Goal: Task Accomplishment & Management: Manage account settings

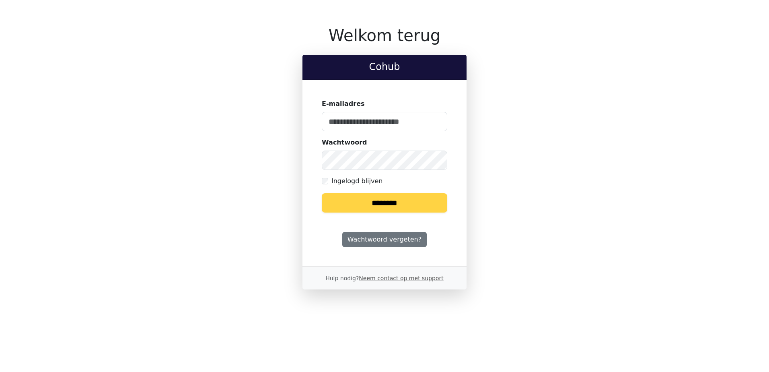
click at [439, 120] on keeper-lock "Open Keeper Popup" at bounding box center [436, 122] width 10 height 10
type input "**********"
click at [391, 204] on input "********" at bounding box center [385, 202] width 126 height 19
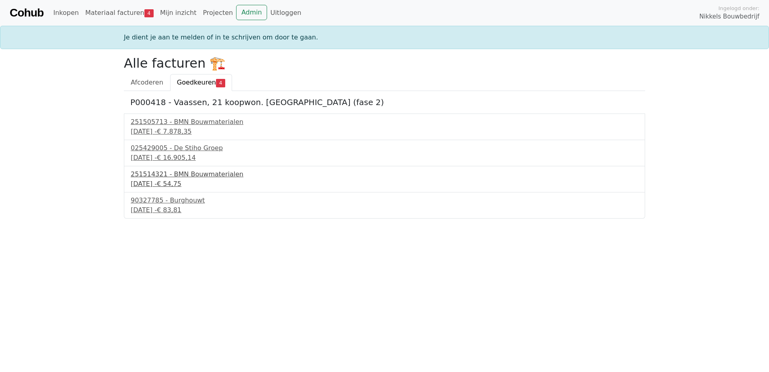
click at [185, 173] on div "251514321 - BMN Bouwmaterialen" at bounding box center [385, 174] width 508 height 10
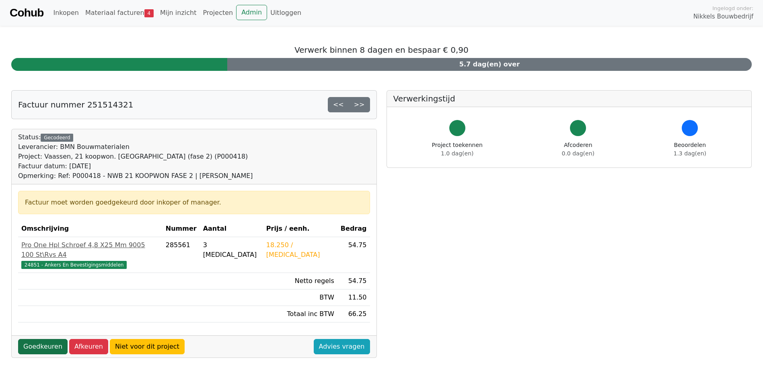
click at [54, 339] on link "Goedkeuren" at bounding box center [42, 346] width 49 height 15
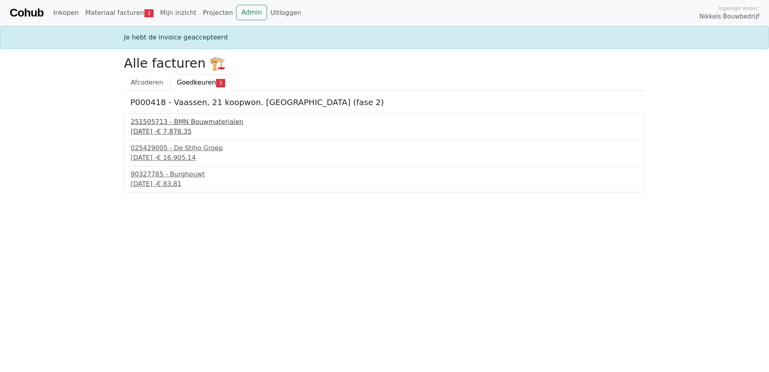
click at [192, 130] on span "€ 7.878,35" at bounding box center [174, 132] width 35 height 8
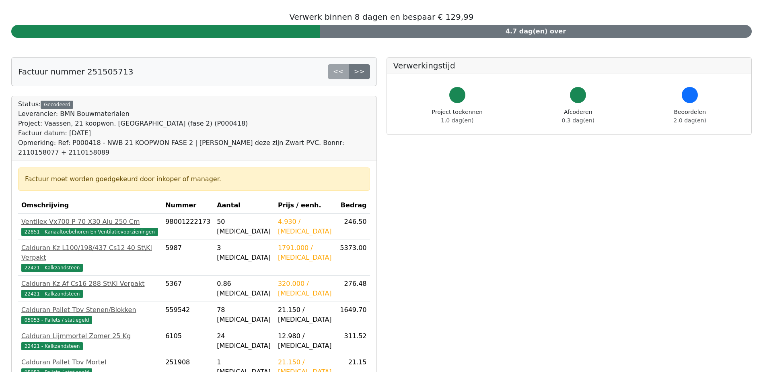
scroll to position [121, 0]
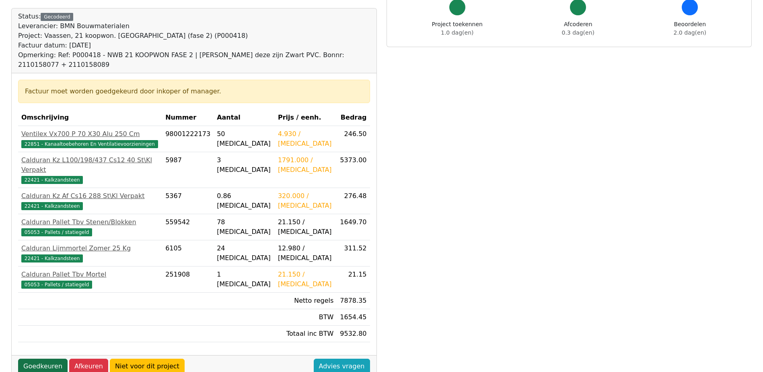
click at [50, 359] on link "Goedkeuren" at bounding box center [42, 366] width 49 height 15
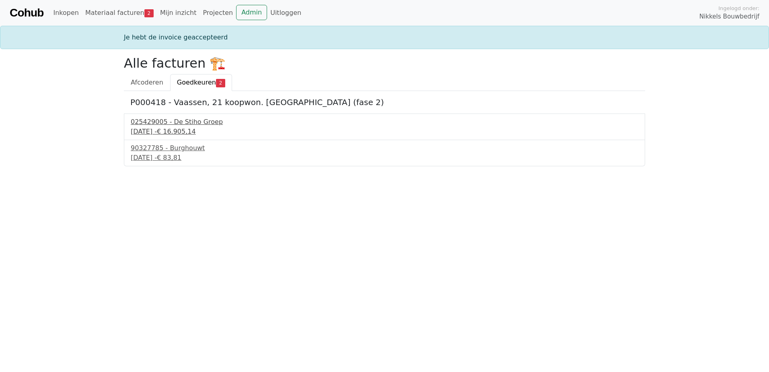
click at [177, 123] on div "025429005 - De Stiho Groep" at bounding box center [385, 122] width 508 height 10
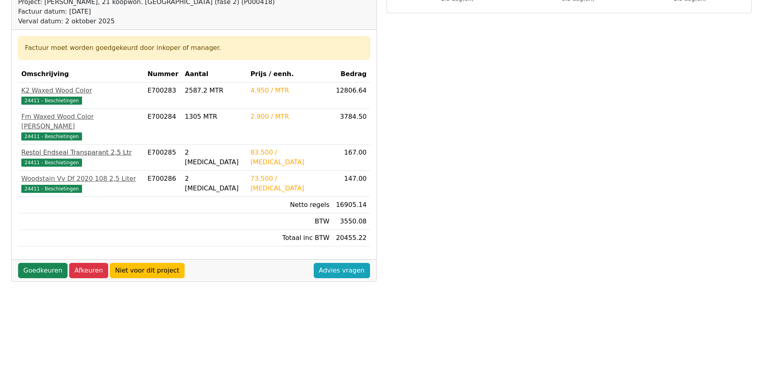
scroll to position [161, 0]
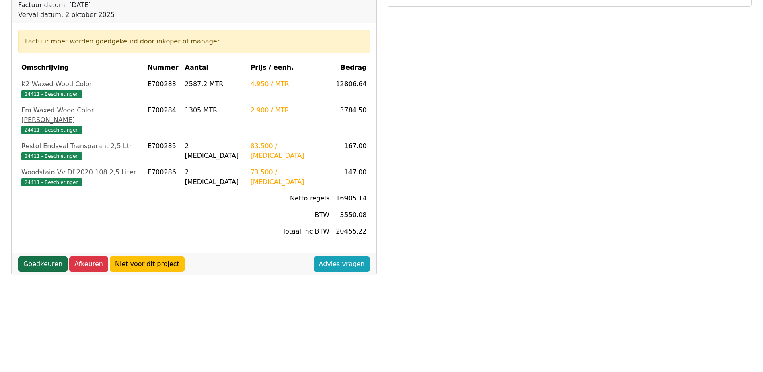
click at [55, 256] on link "Goedkeuren" at bounding box center [42, 263] width 49 height 15
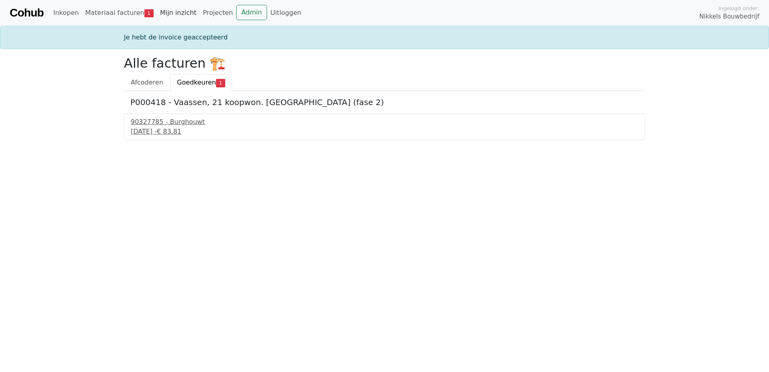
click at [165, 15] on link "Mijn inzicht" at bounding box center [178, 13] width 43 height 16
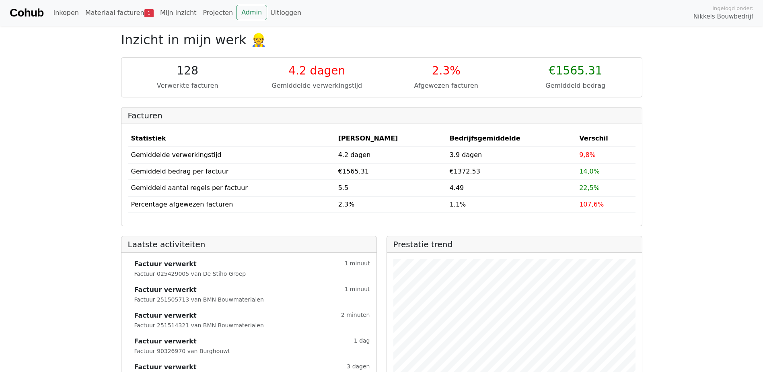
click at [165, 270] on small "Factuur 025429005 van De Stiho Groep" at bounding box center [190, 273] width 112 height 6
click at [99, 12] on link "Materiaal facturen 1" at bounding box center [119, 13] width 75 height 16
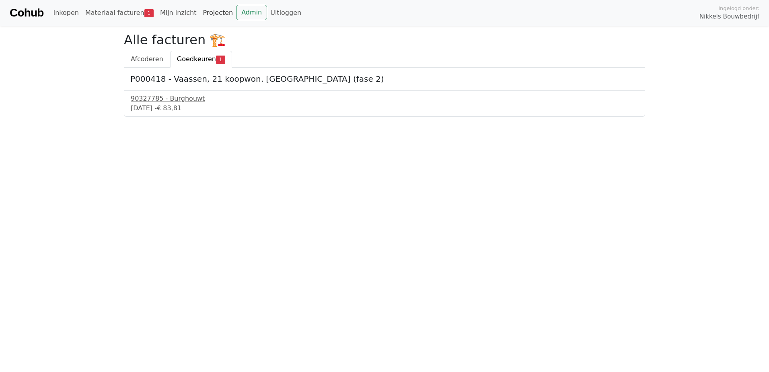
click at [200, 14] on link "Projecten" at bounding box center [218, 13] width 37 height 16
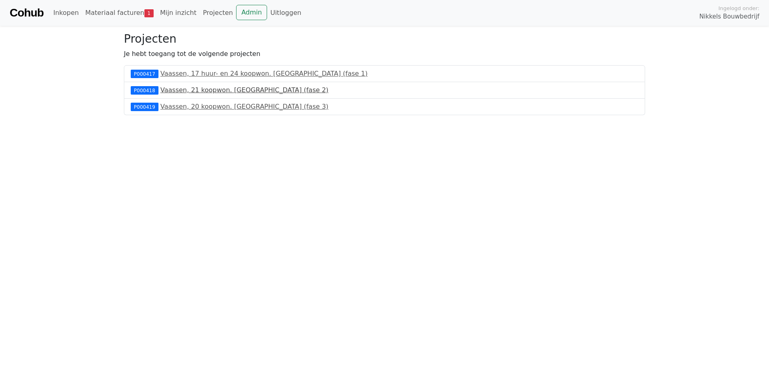
click at [204, 92] on link "Vaassen, 21 koopwon. Oosterhof Zuid (fase 2)" at bounding box center [245, 90] width 168 height 8
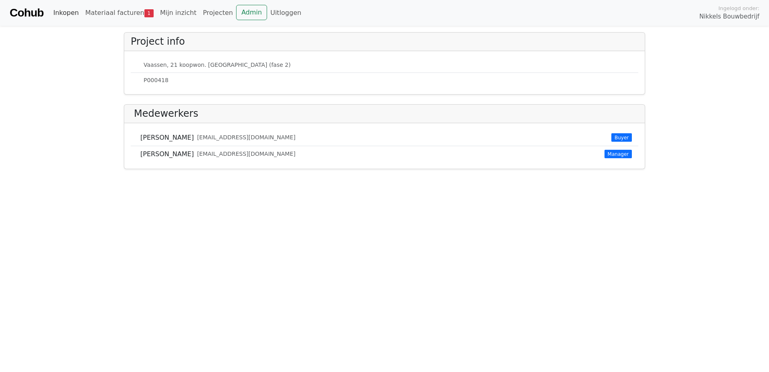
click at [66, 12] on link "Inkopen" at bounding box center [66, 13] width 32 height 16
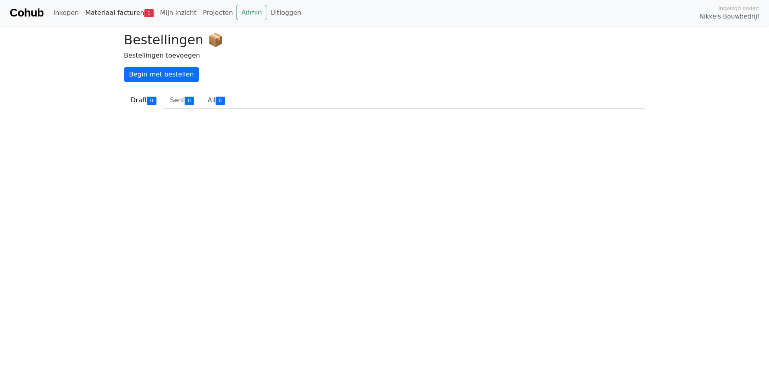
click at [110, 14] on link "Materiaal facturen 1" at bounding box center [119, 13] width 75 height 16
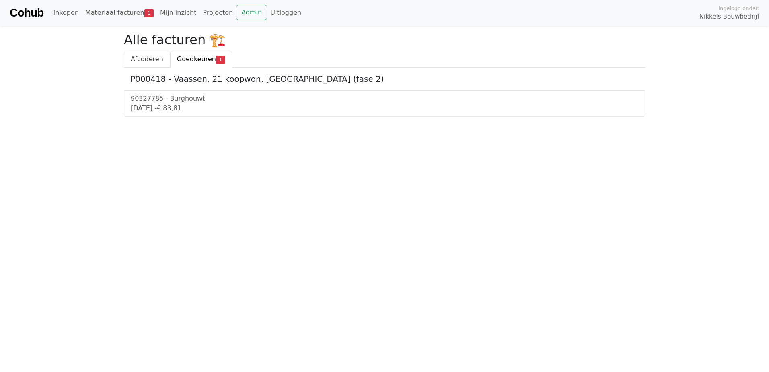
click at [144, 58] on span "Afcoderen" at bounding box center [147, 59] width 33 height 8
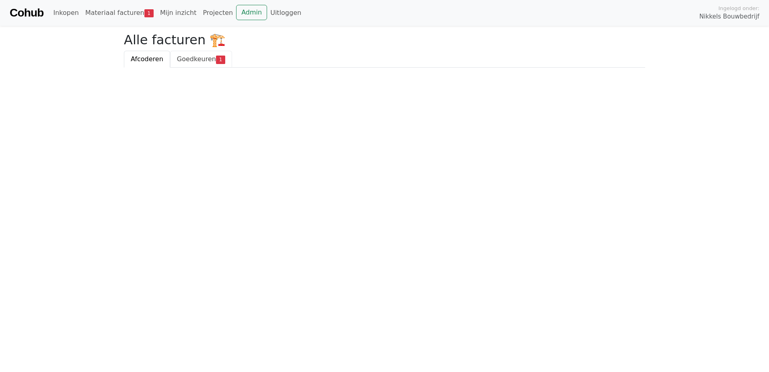
click at [191, 59] on span "Goedkeuren" at bounding box center [196, 59] width 39 height 8
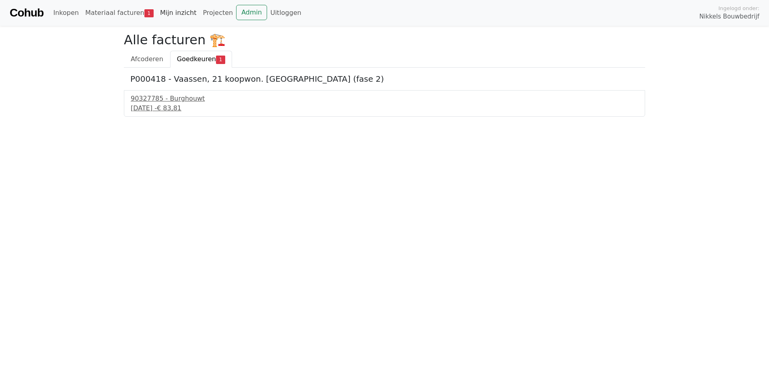
click at [174, 10] on link "Mijn inzicht" at bounding box center [178, 13] width 43 height 16
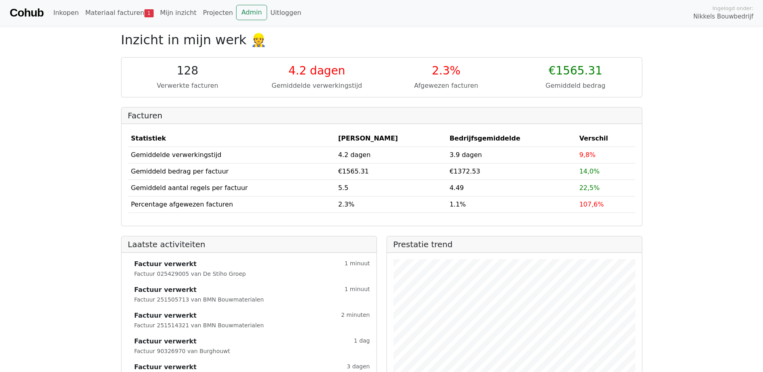
click at [142, 267] on strong "Factuur verwerkt" at bounding box center [165, 264] width 62 height 10
click at [175, 272] on small "Factuur 025429005 van De Stiho Groep" at bounding box center [190, 273] width 112 height 6
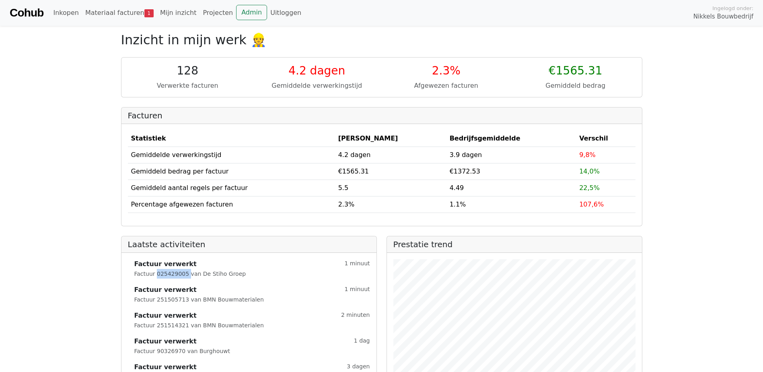
click at [175, 272] on small "Factuur 025429005 van De Stiho Groep" at bounding box center [190, 273] width 112 height 6
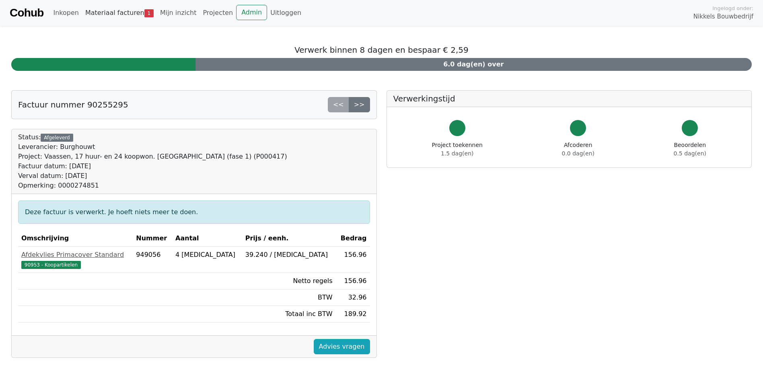
click at [115, 13] on link "Materiaal facturen 1" at bounding box center [119, 13] width 75 height 16
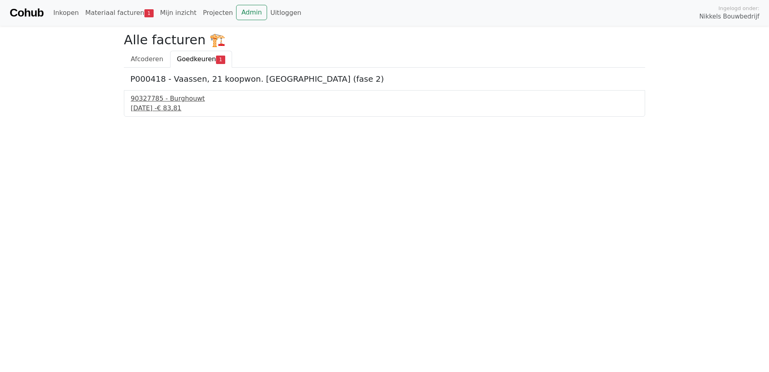
click at [185, 99] on div "90327785 - Burghouwt" at bounding box center [385, 99] width 508 height 10
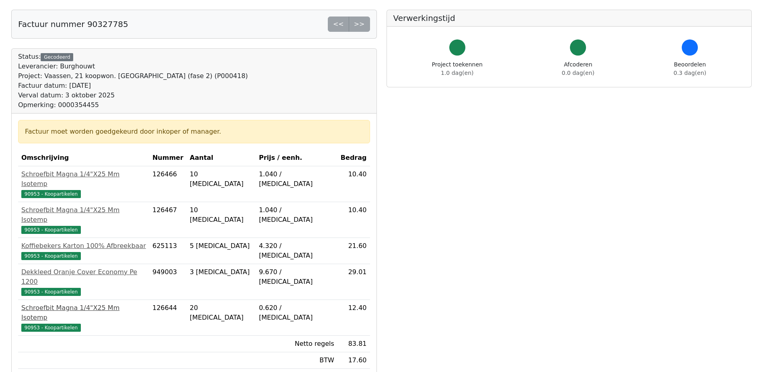
scroll to position [121, 0]
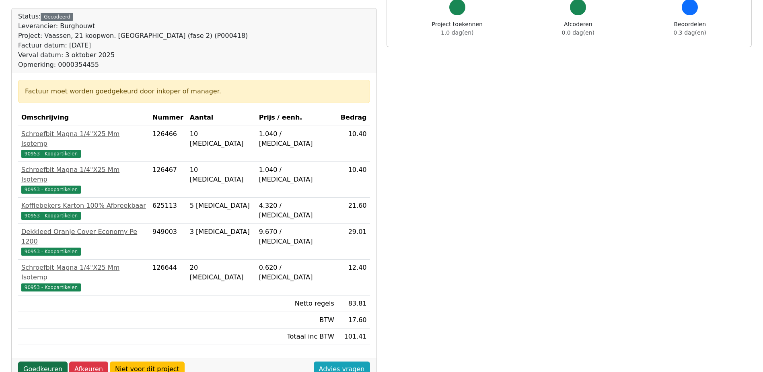
click at [41, 361] on link "Goedkeuren" at bounding box center [42, 368] width 49 height 15
